Goal: Navigation & Orientation: Find specific page/section

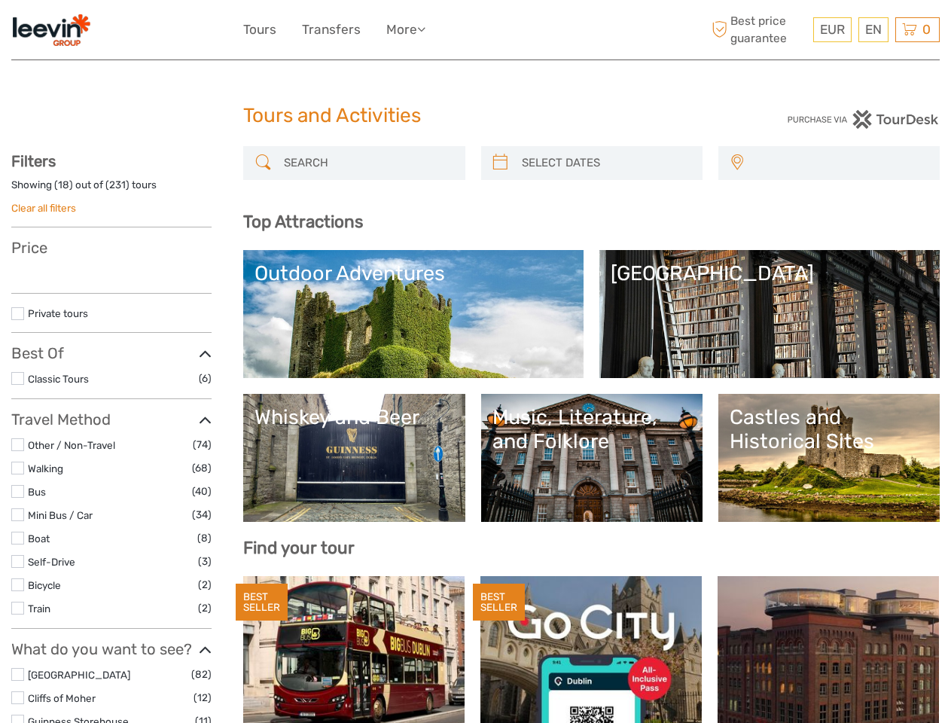
select select
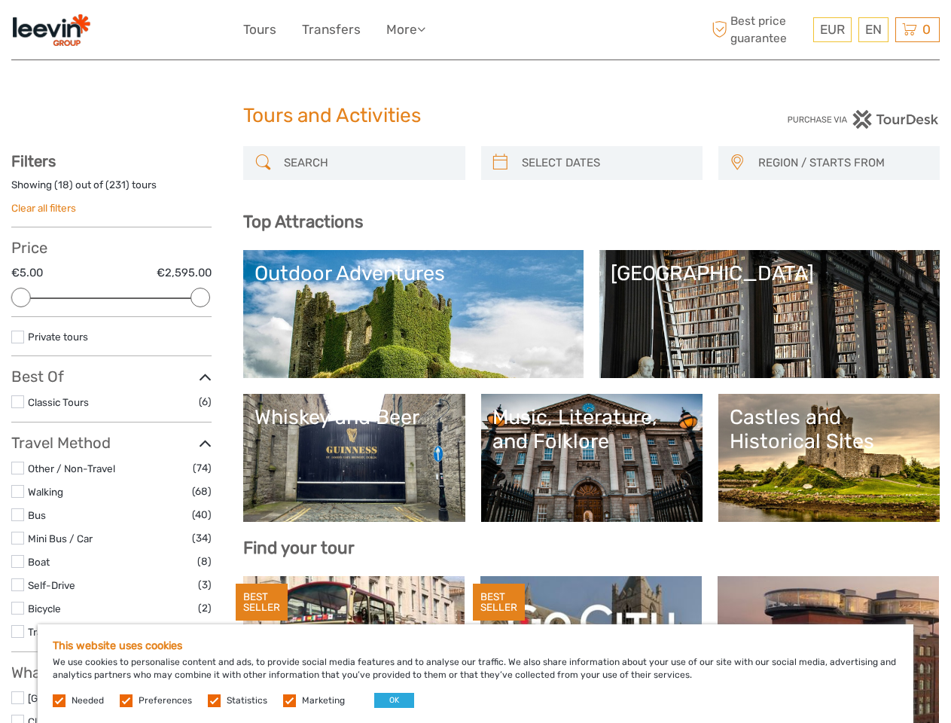
click at [475, 30] on div "EUR EUR $ £ EN English Español Deutsch Tours Transfers More Travel Articles Bac…" at bounding box center [475, 29] width 465 height 37
click at [407, 29] on link "More" at bounding box center [405, 30] width 39 height 22
click at [425, 29] on icon at bounding box center [421, 29] width 8 height 13
click at [832, 29] on span "EUR" at bounding box center [832, 29] width 25 height 15
click at [873, 29] on div "EN English Español Deutsch" at bounding box center [874, 29] width 30 height 25
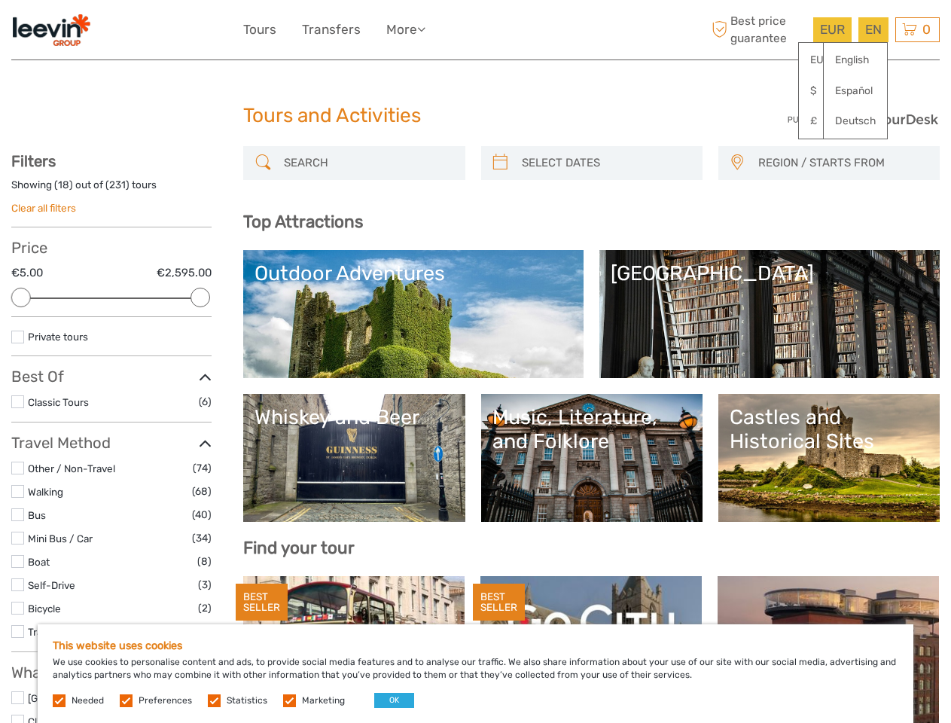
click at [917, 29] on div "0 Items Total €0.00 Checkout The shopping cart is empty." at bounding box center [918, 29] width 44 height 25
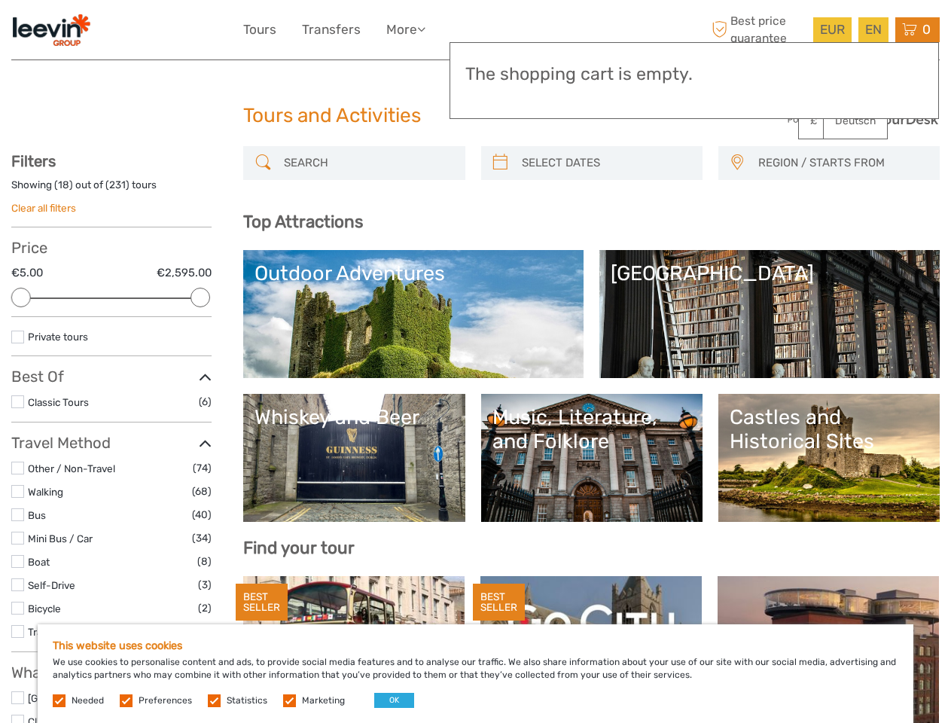
click at [21, 298] on div at bounding box center [21, 298] width 20 height 20
